Goal: Book appointment/travel/reservation

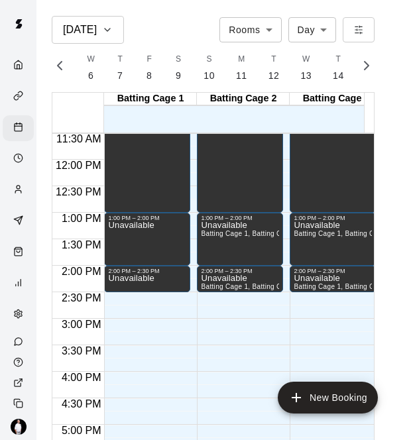
scroll to position [609, 0]
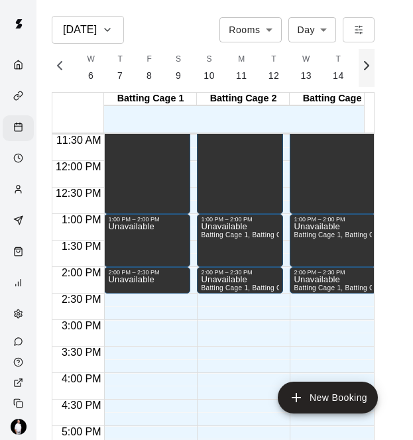
click at [374, 70] on icon "button" at bounding box center [367, 66] width 16 height 16
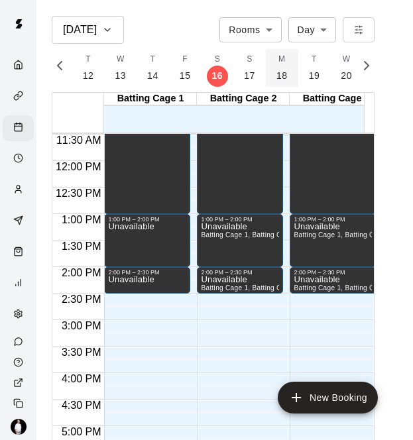
click at [284, 79] on button "M 18" at bounding box center [282, 68] width 32 height 38
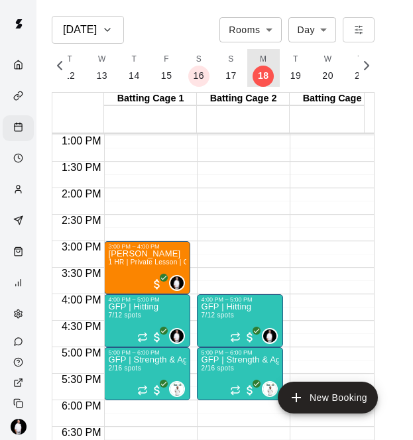
scroll to position [694, 0]
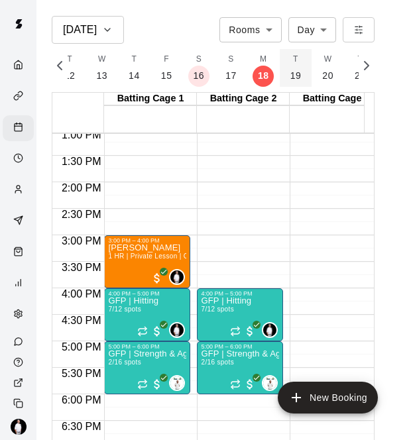
click at [292, 76] on p "19" at bounding box center [295, 76] width 11 height 14
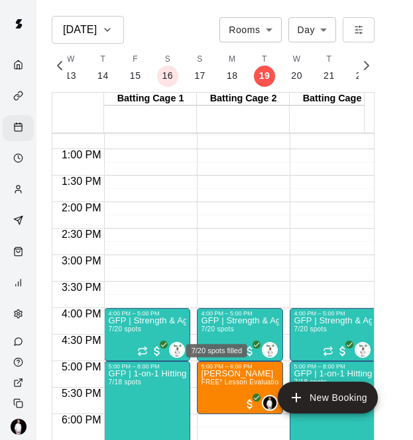
scroll to position [673, 0]
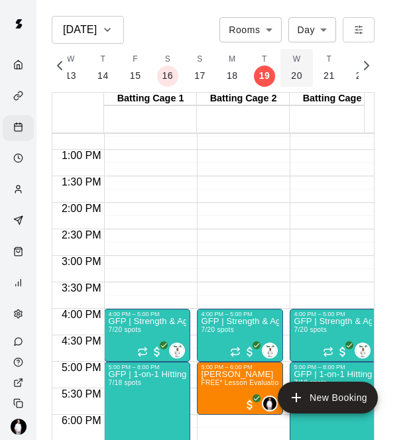
click at [297, 70] on button "W 20" at bounding box center [296, 68] width 32 height 38
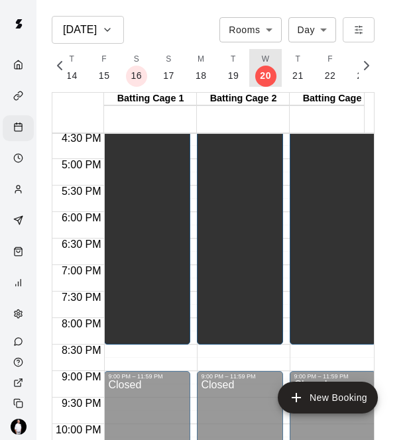
scroll to position [877, 0]
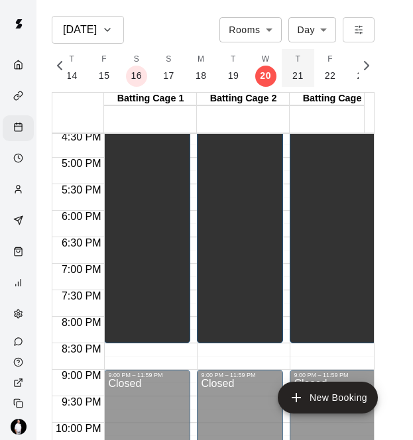
click at [292, 76] on p "21" at bounding box center [297, 76] width 11 height 14
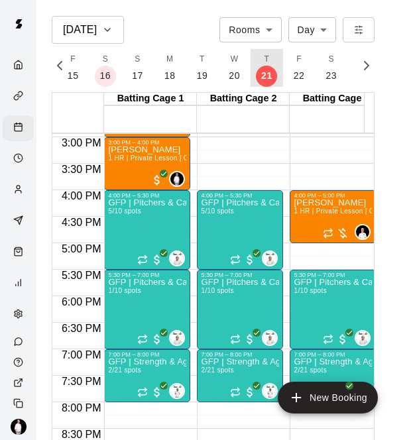
scroll to position [797, 0]
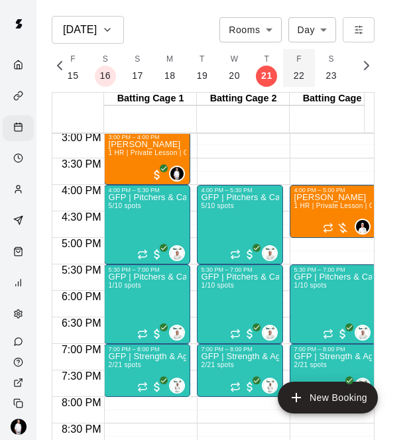
click at [294, 76] on p "22" at bounding box center [299, 76] width 11 height 14
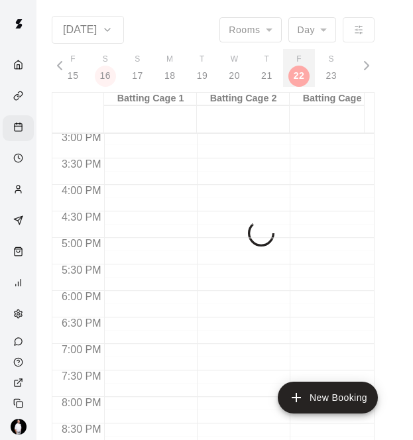
scroll to position [0, 5877]
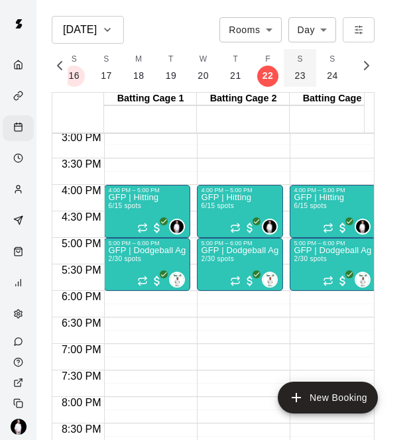
click at [294, 78] on p "23" at bounding box center [299, 76] width 11 height 14
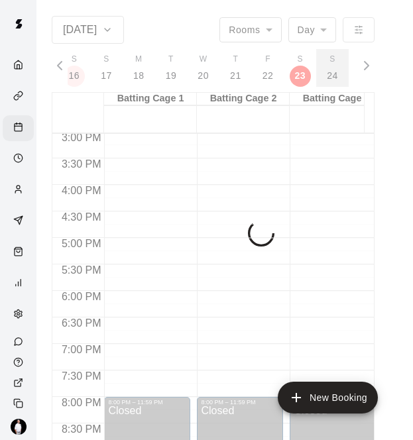
drag, startPoint x: 292, startPoint y: 78, endPoint x: 278, endPoint y: 130, distance: 53.7
click at [278, 130] on div "[DATE] Rooms ***** ​ Day *** ​ M 10 T 11 W 12 T 13 F 14 S 15 S 16 M 17 T 18 W 1…" at bounding box center [213, 236] width 323 height 440
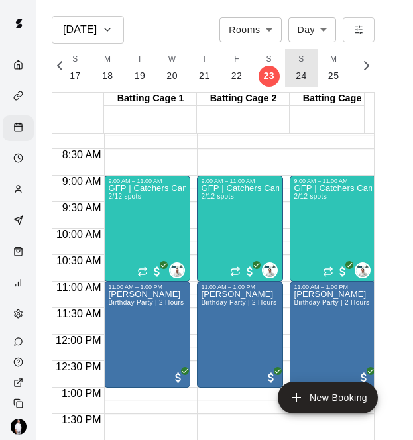
scroll to position [435, 0]
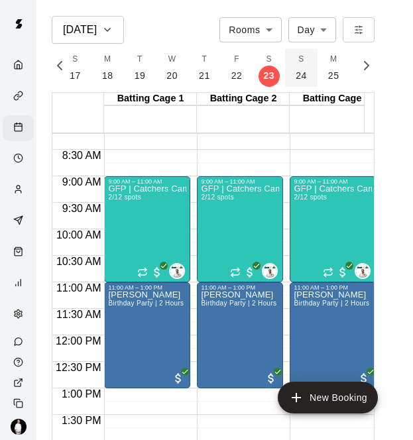
click at [301, 74] on button "S 24" at bounding box center [301, 68] width 32 height 38
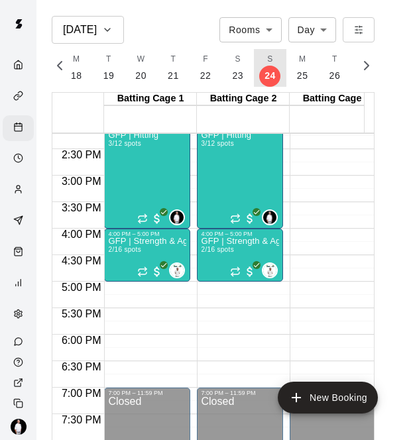
scroll to position [753, 0]
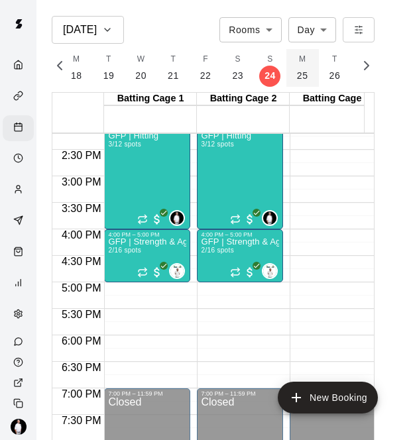
click at [297, 78] on p "25" at bounding box center [302, 76] width 11 height 14
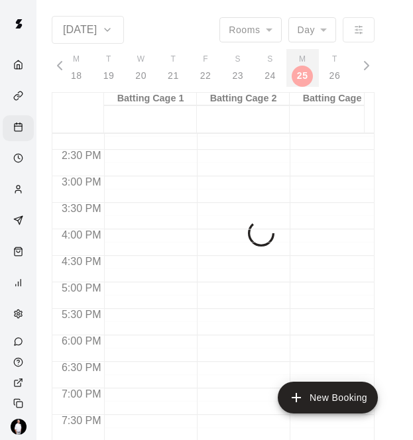
scroll to position [0, 5970]
